Goal: Task Accomplishment & Management: Manage account settings

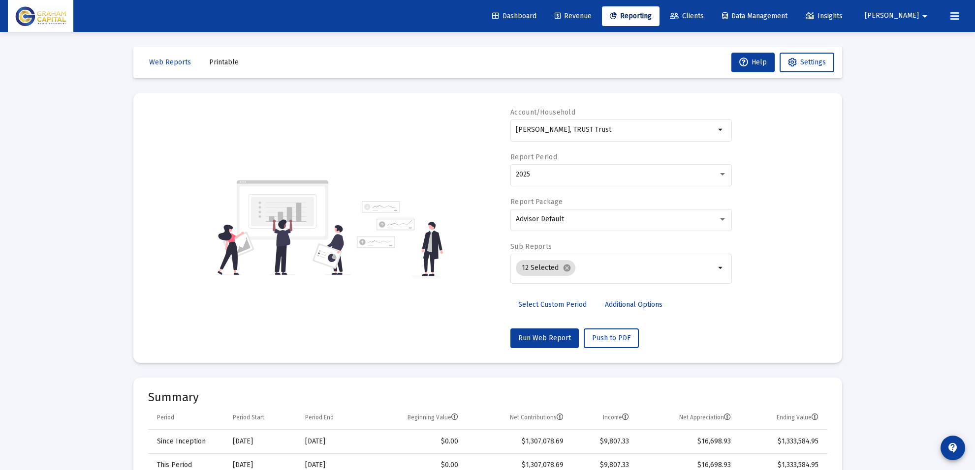
select select "View all"
click at [557, 130] on input "[PERSON_NAME], TRUST Trust" at bounding box center [615, 130] width 199 height 8
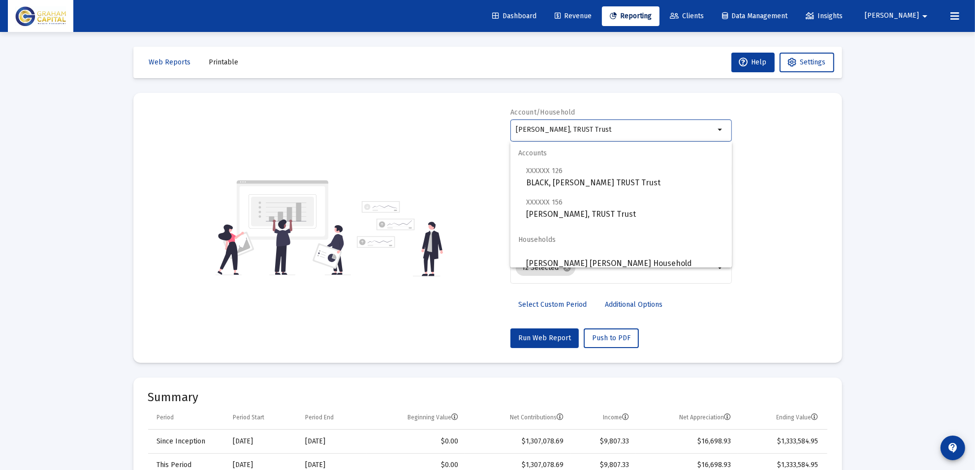
click at [557, 130] on input "[PERSON_NAME], TRUST Trust" at bounding box center [615, 130] width 199 height 8
click at [791, 203] on div "Account/Household [PERSON_NAME], TRUST Trust arrow_drop_down Report Period 2025…" at bounding box center [487, 228] width 679 height 241
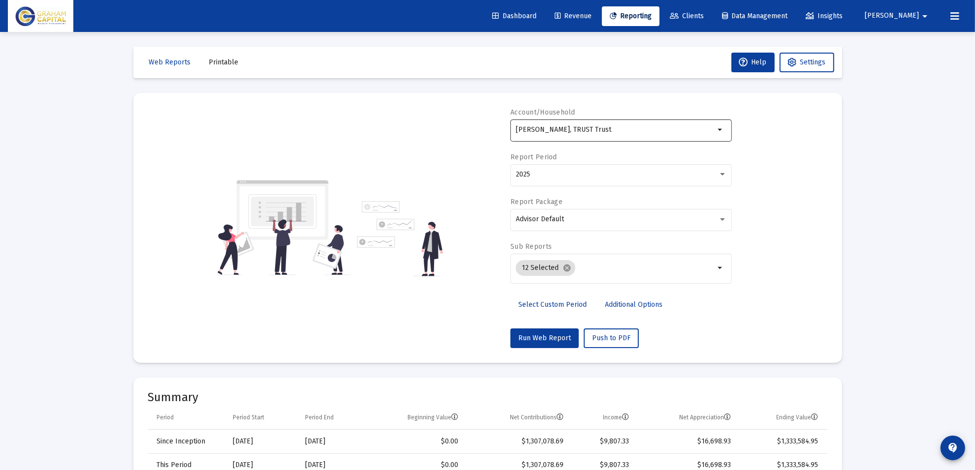
click at [618, 136] on div "[PERSON_NAME], TRUST Trust" at bounding box center [615, 130] width 199 height 24
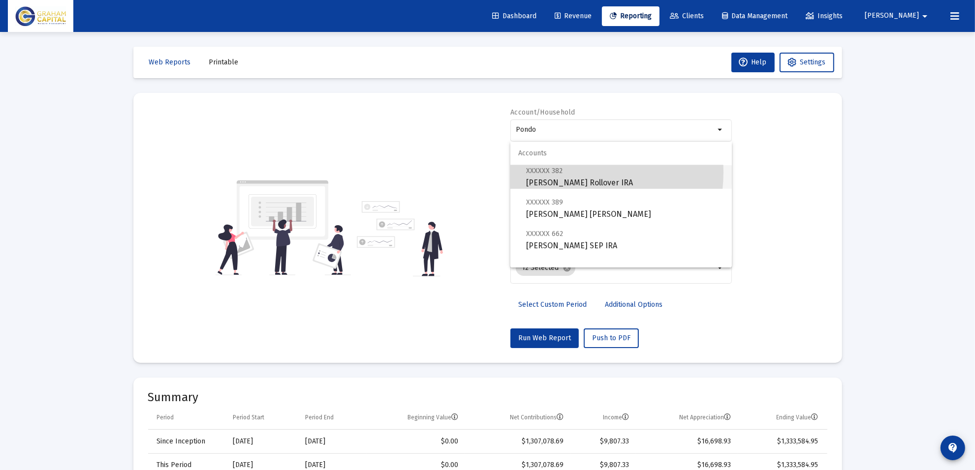
click at [567, 172] on span "XXXXXX 382 [PERSON_NAME] Rollover IRA" at bounding box center [625, 177] width 198 height 24
type input "[PERSON_NAME] Rollover IRA"
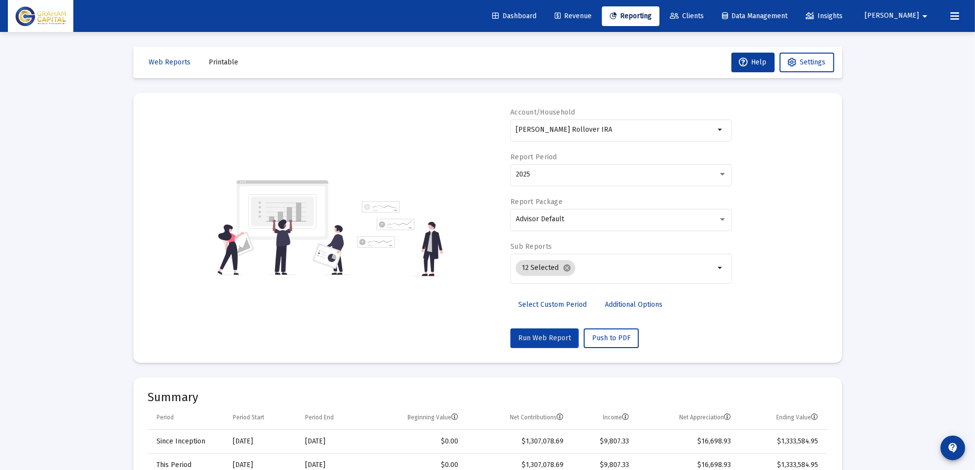
click at [539, 338] on span "Run Web Report" at bounding box center [544, 338] width 53 height 8
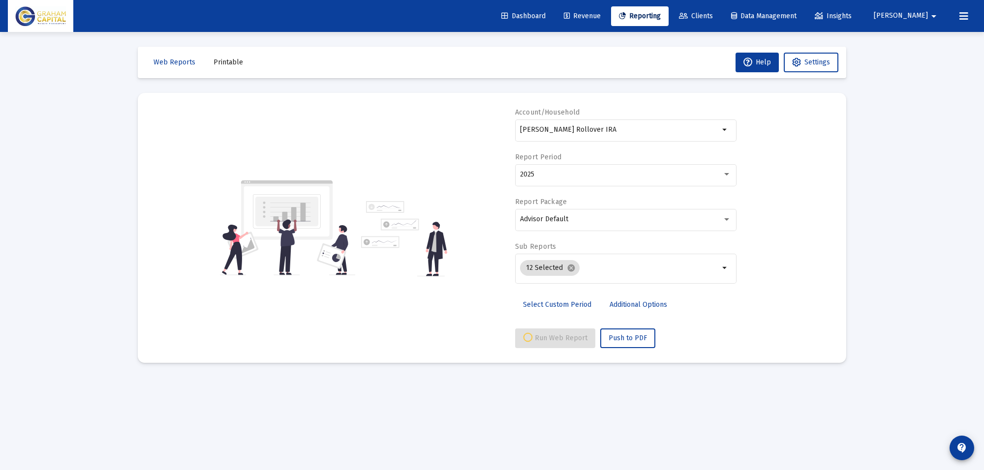
select select "View all"
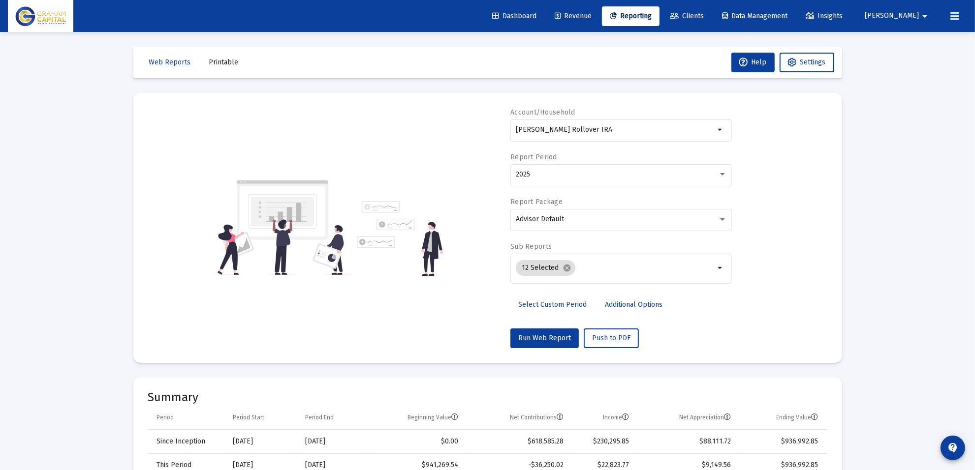
click at [813, 276] on div "Account/Household [PERSON_NAME] Rollover IRA arrow_drop_down Report Period 2025…" at bounding box center [487, 228] width 679 height 241
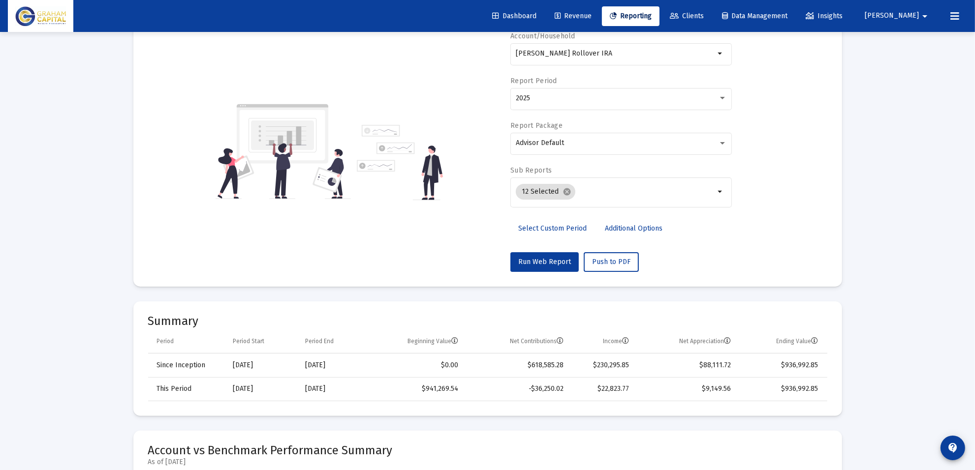
scroll to position [369, 0]
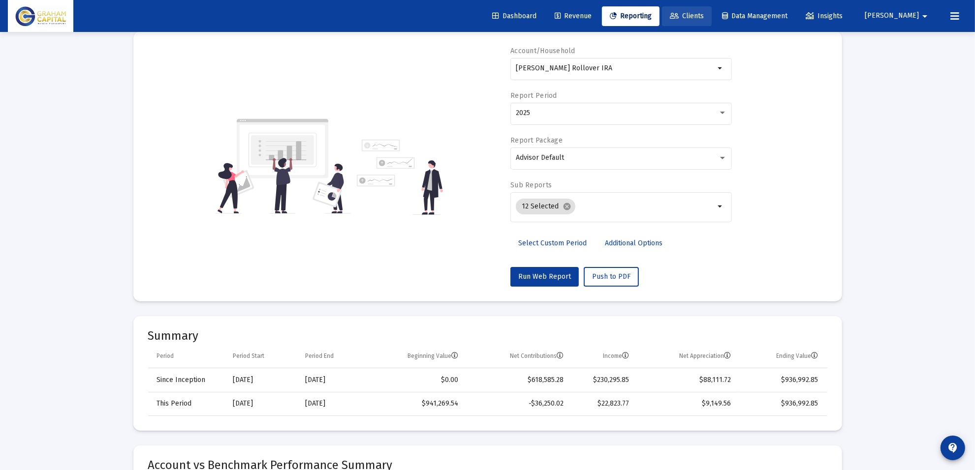
click at [703, 16] on span "Clients" at bounding box center [687, 16] width 34 height 8
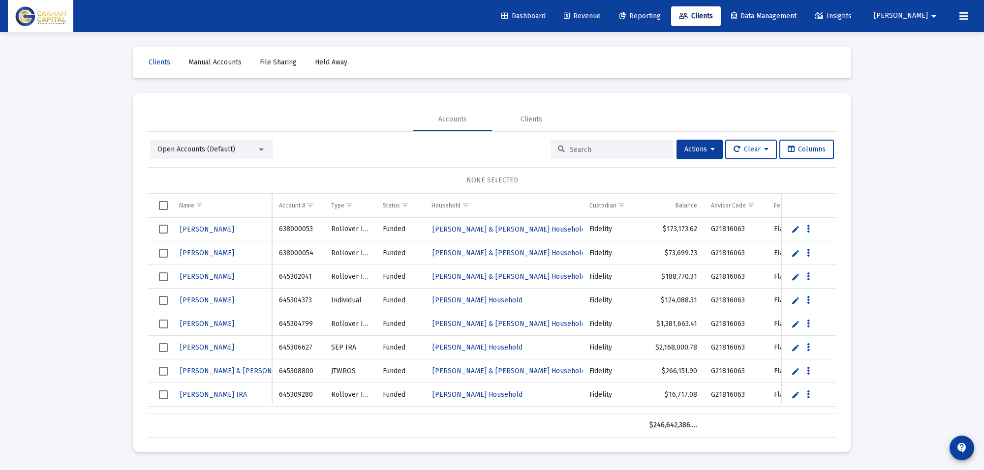
click at [601, 15] on span "Revenue" at bounding box center [582, 16] width 37 height 8
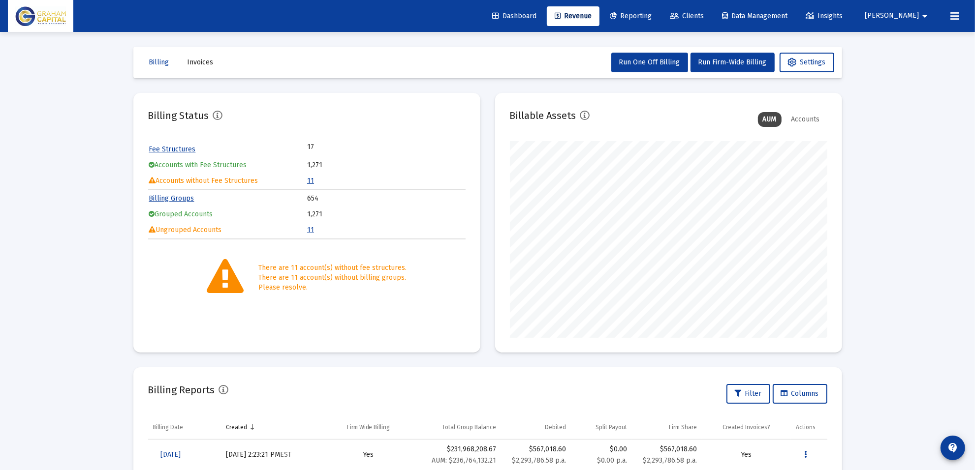
click at [703, 14] on span "Clients" at bounding box center [687, 16] width 34 height 8
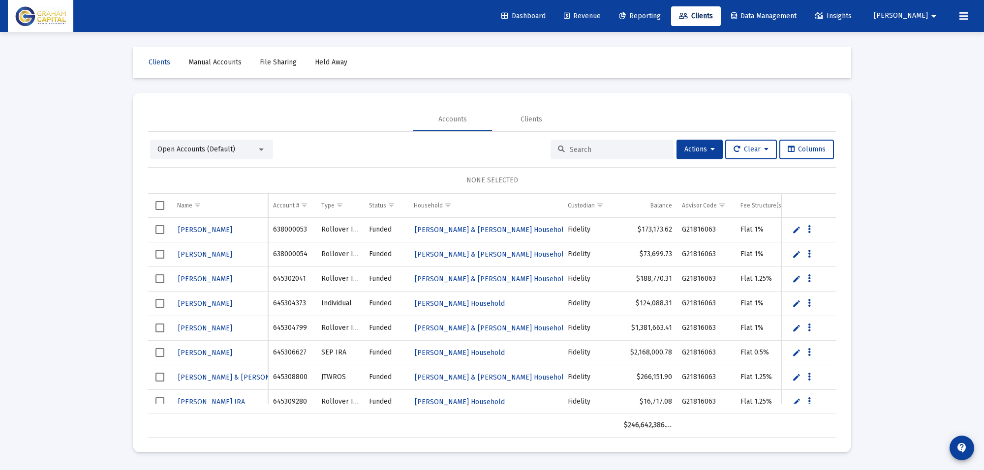
click at [582, 148] on input at bounding box center [618, 150] width 96 height 8
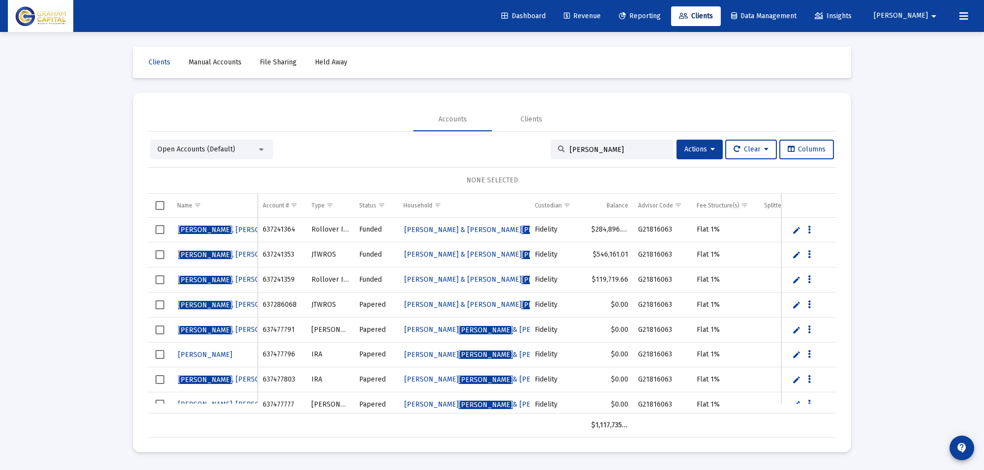
type input "[PERSON_NAME]"
click at [795, 306] on link "Edit" at bounding box center [796, 305] width 9 height 9
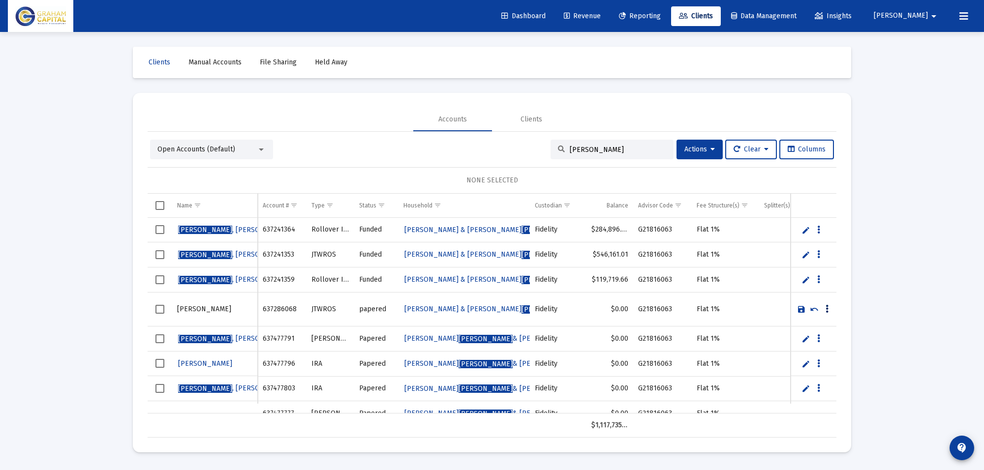
click at [829, 310] on button "Data grid" at bounding box center [827, 309] width 9 height 9
click at [430, 308] on div at bounding box center [492, 235] width 984 height 470
click at [161, 309] on span "Select row" at bounding box center [159, 309] width 9 height 9
click at [706, 304] on td "Flat 1%" at bounding box center [725, 309] width 67 height 34
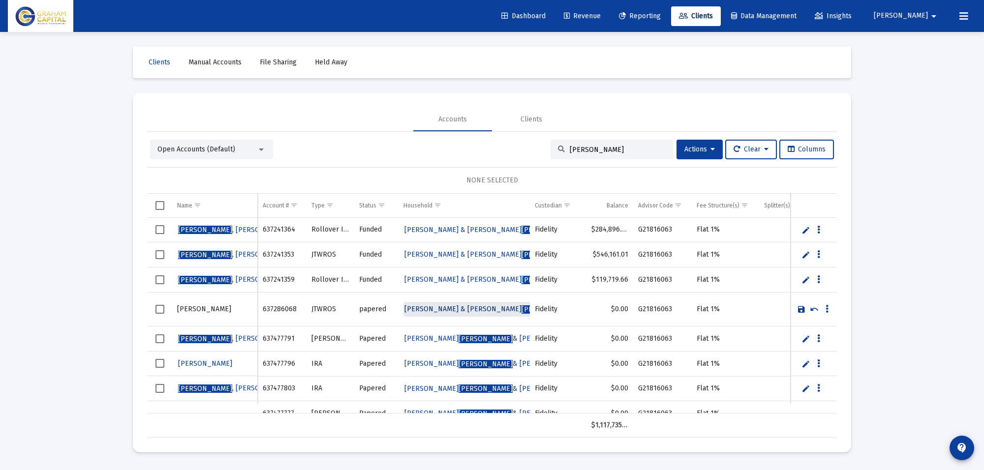
click at [483, 304] on link "[PERSON_NAME] & [PERSON_NAME] Household" at bounding box center [506, 309] width 207 height 15
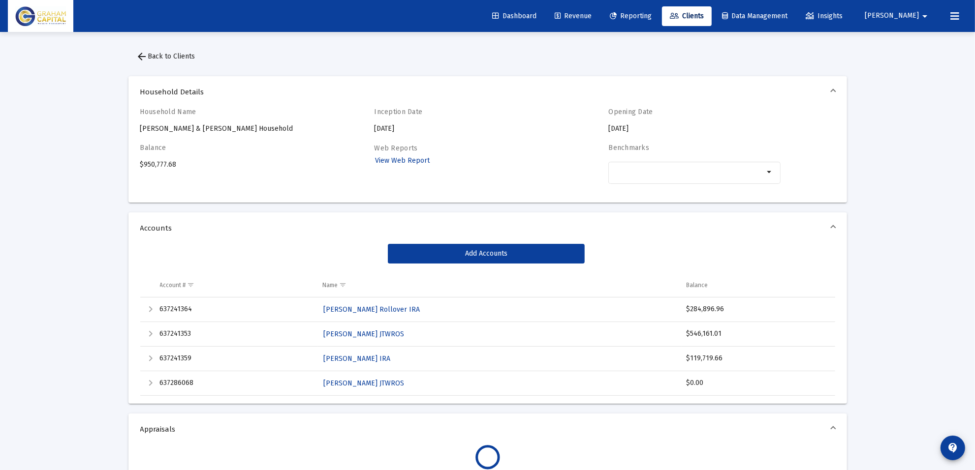
click at [156, 55] on span "arrow_back Back to Clients" at bounding box center [165, 56] width 59 height 8
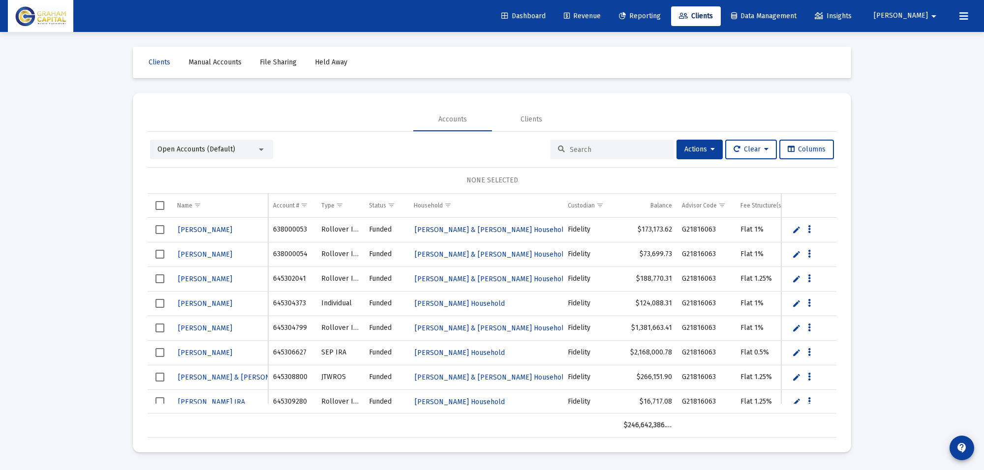
click at [591, 151] on input at bounding box center [618, 150] width 96 height 8
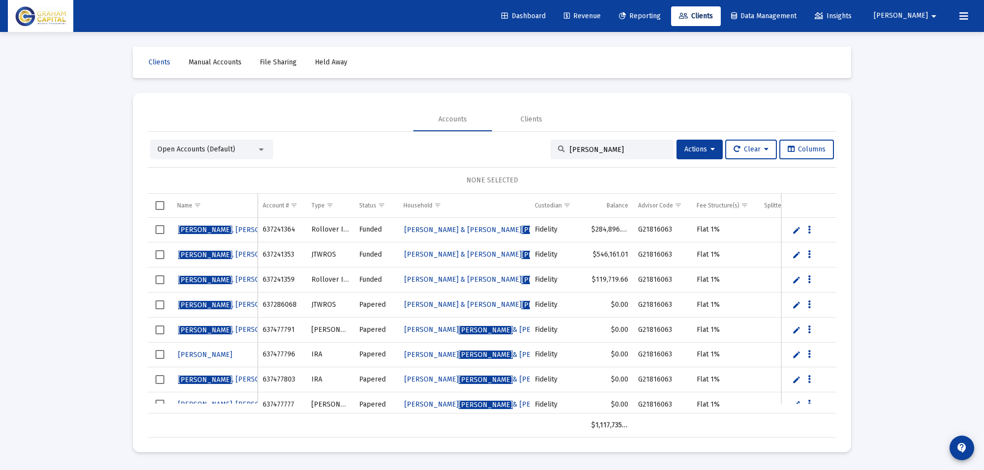
type input "[PERSON_NAME]"
click at [796, 305] on link "Edit" at bounding box center [796, 305] width 9 height 9
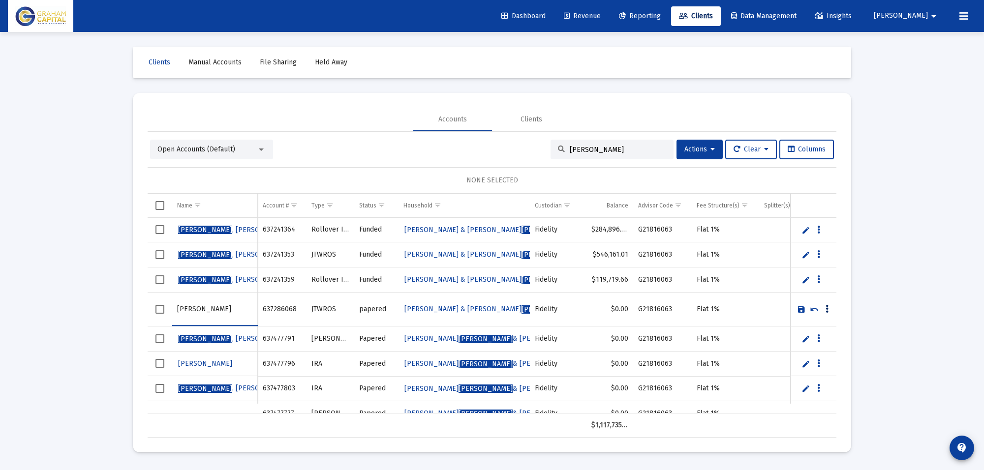
click at [824, 309] on button "Data grid" at bounding box center [827, 309] width 9 height 9
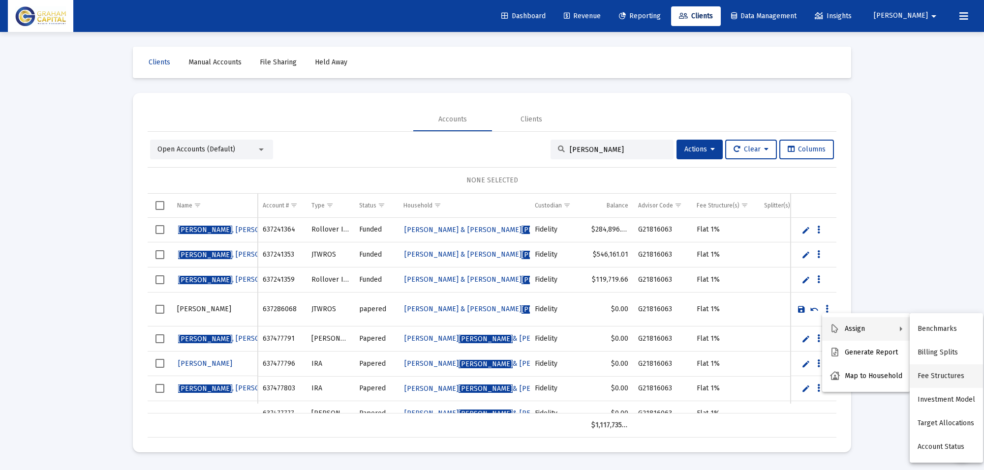
click at [926, 378] on button "Fee Structures" at bounding box center [946, 377] width 73 height 24
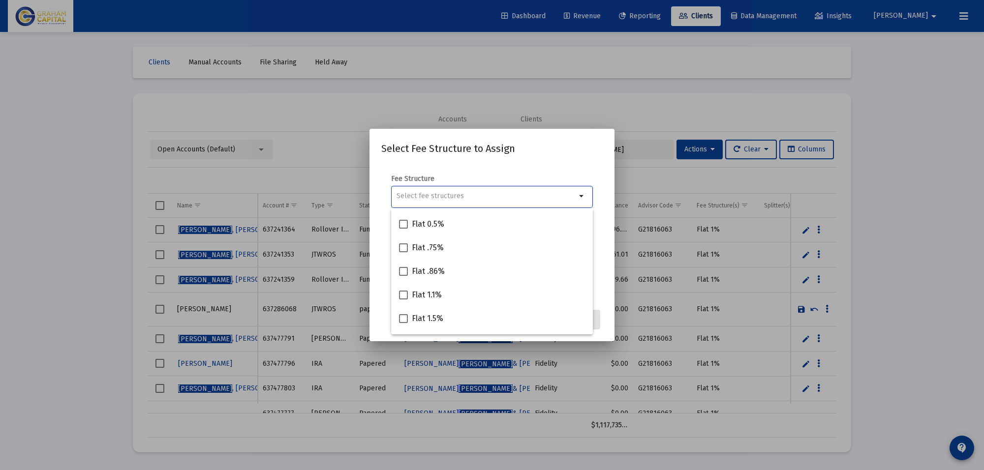
scroll to position [30, 0]
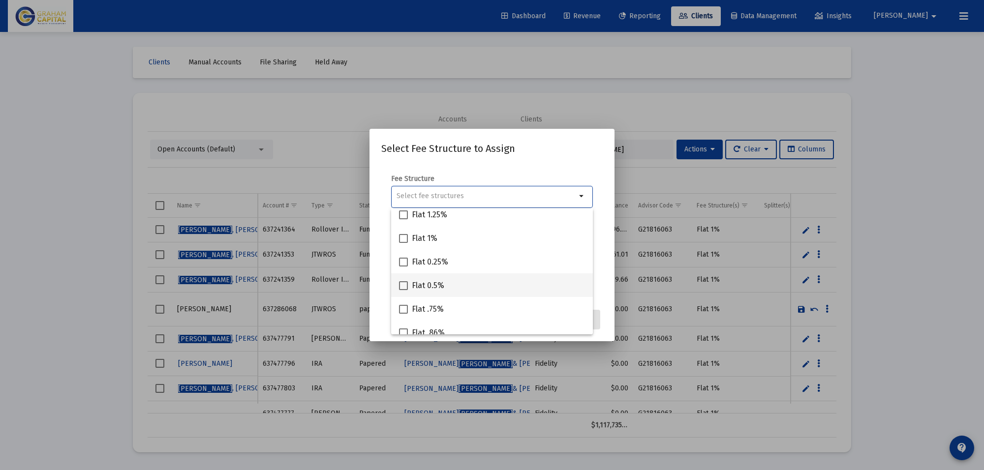
click at [403, 289] on span at bounding box center [403, 285] width 9 height 9
click at [403, 290] on input "Flat 0.5%" at bounding box center [403, 290] width 0 height 0
checkbox input "true"
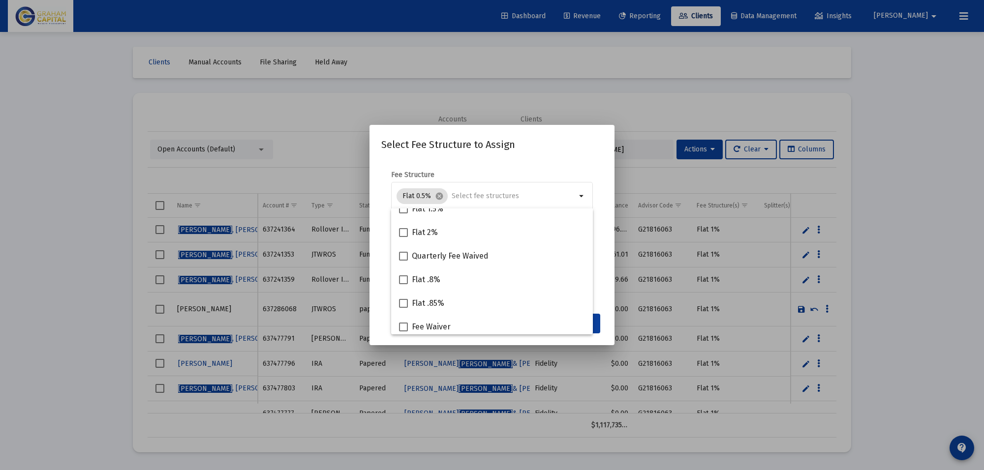
scroll to position [275, 0]
click at [884, 230] on div at bounding box center [492, 235] width 984 height 470
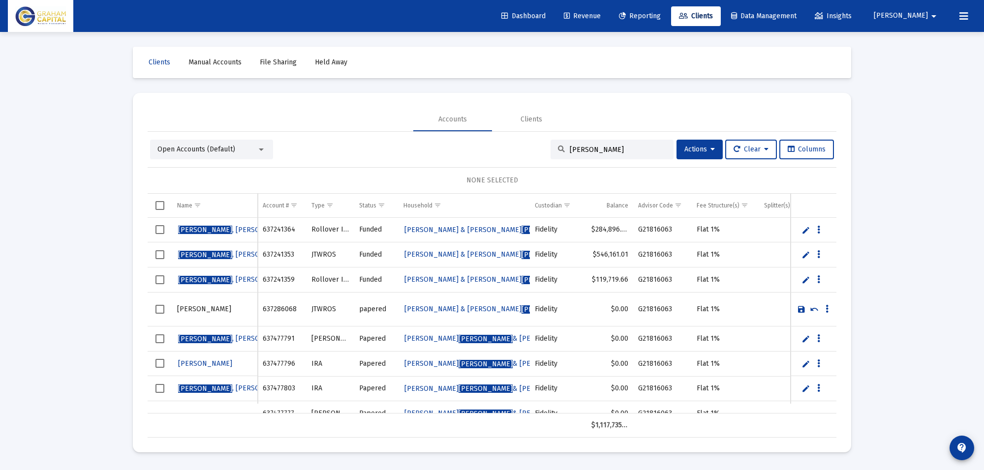
click at [800, 311] on link "Save" at bounding box center [801, 309] width 9 height 9
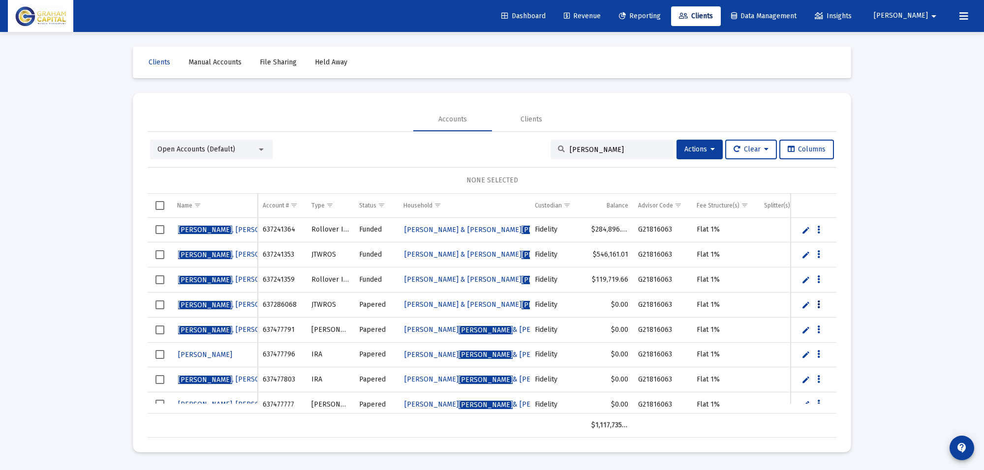
click at [820, 305] on button "Data grid" at bounding box center [818, 305] width 9 height 9
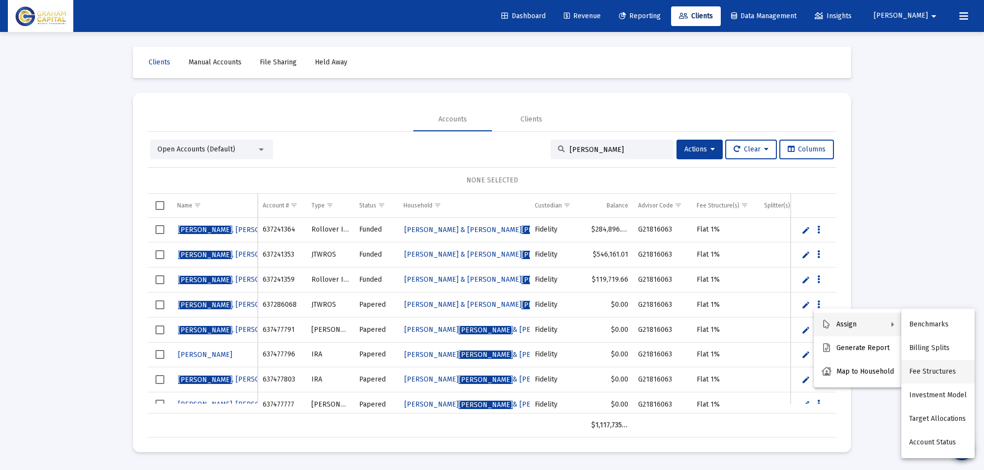
click at [935, 373] on button "Fee Structures" at bounding box center [937, 372] width 73 height 24
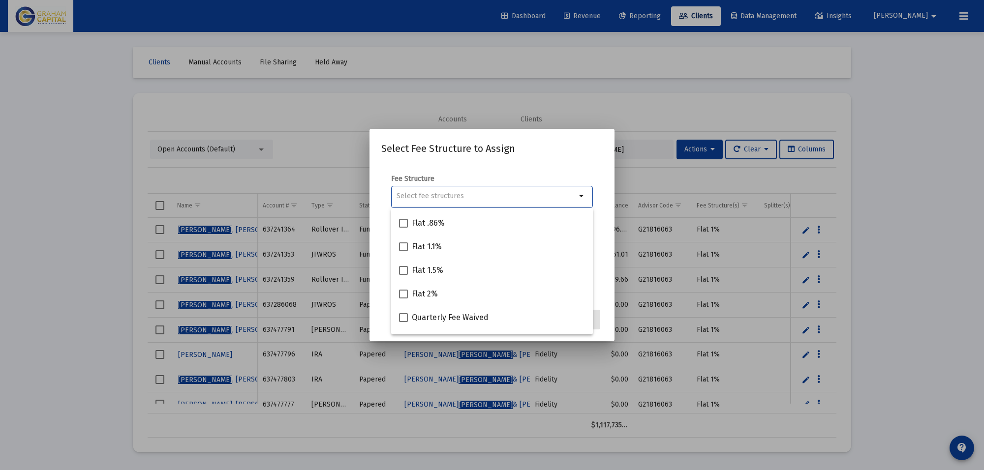
scroll to position [91, 0]
click at [405, 228] on span at bounding box center [403, 224] width 9 height 9
click at [403, 229] on input "Flat 0.5%" at bounding box center [403, 229] width 0 height 0
checkbox input "true"
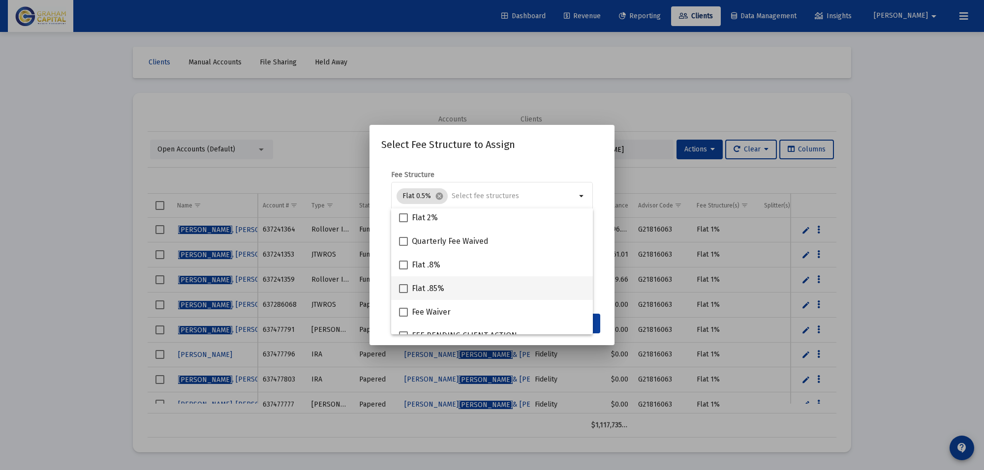
scroll to position [275, 0]
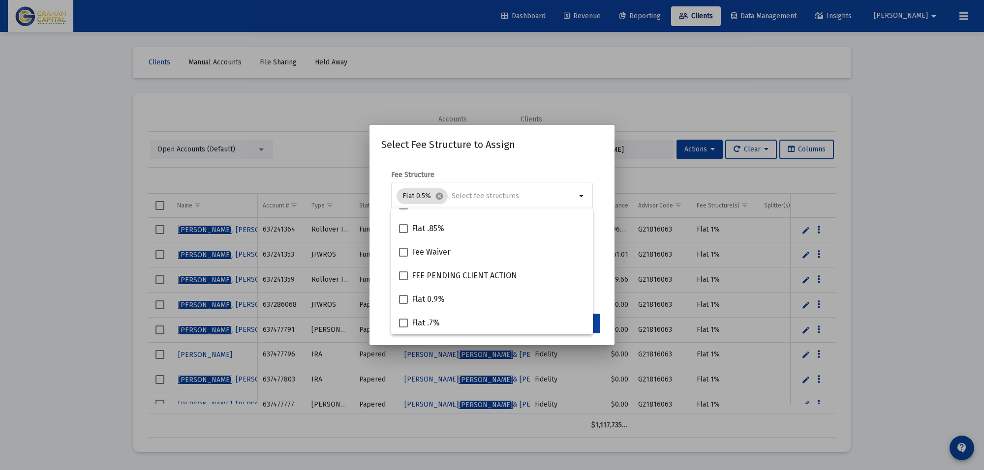
click at [579, 337] on mat-dialog-container "Select Fee Structure to Assign Fee Structure Flat 0.5% cancel arrow_drop_down N…" at bounding box center [491, 235] width 245 height 220
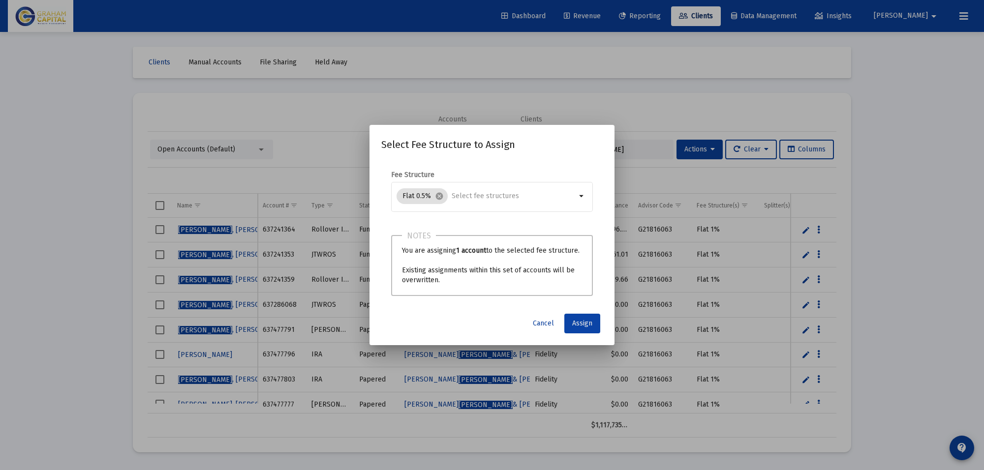
click at [588, 322] on span "Assign" at bounding box center [582, 323] width 20 height 8
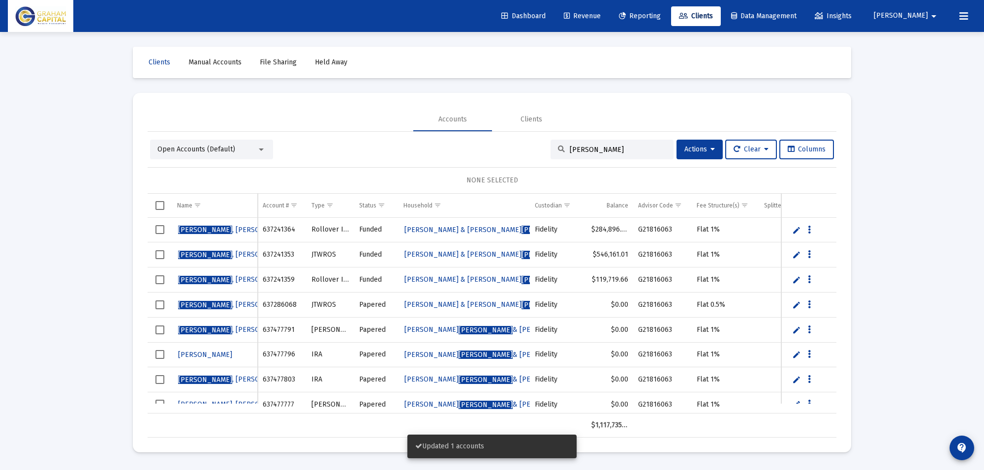
click at [931, 283] on div "Loading... Clients Manual Accounts File Sharing Held Away Accounts Clients Open…" at bounding box center [492, 235] width 984 height 470
